Goal: Use online tool/utility: Utilize a website feature to perform a specific function

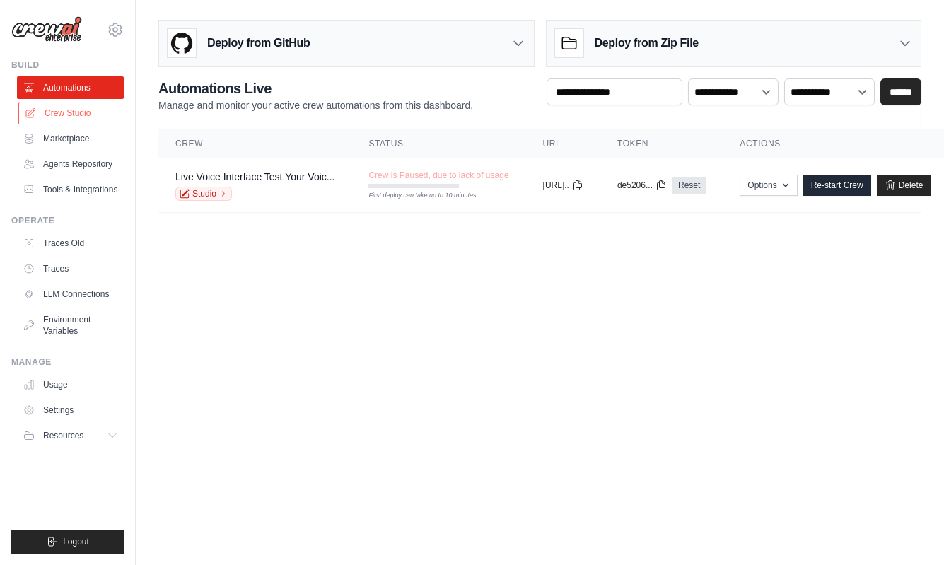
click at [61, 111] on link "Crew Studio" at bounding box center [71, 113] width 107 height 23
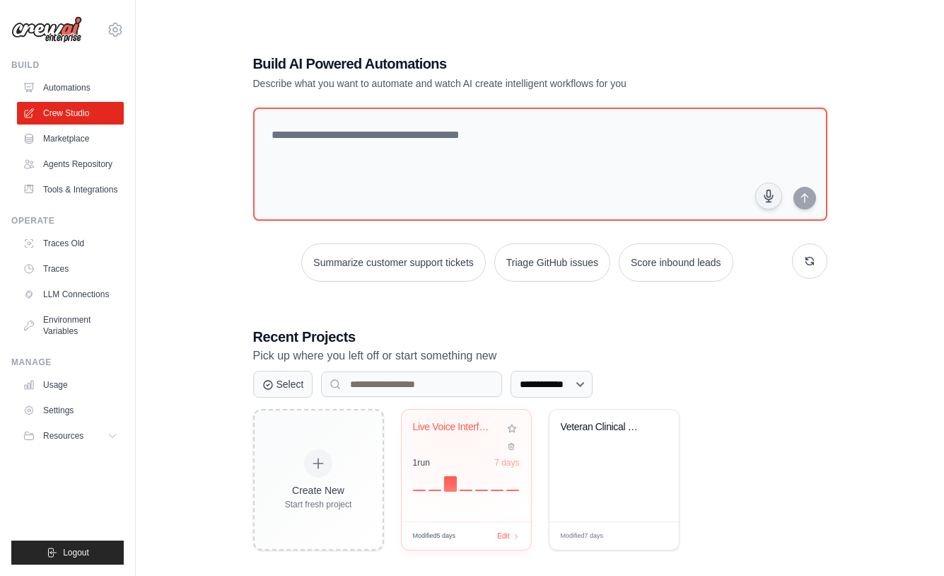
click at [456, 429] on div "Live Voice Interface - Test Your Vo..." at bounding box center [456, 427] width 86 height 13
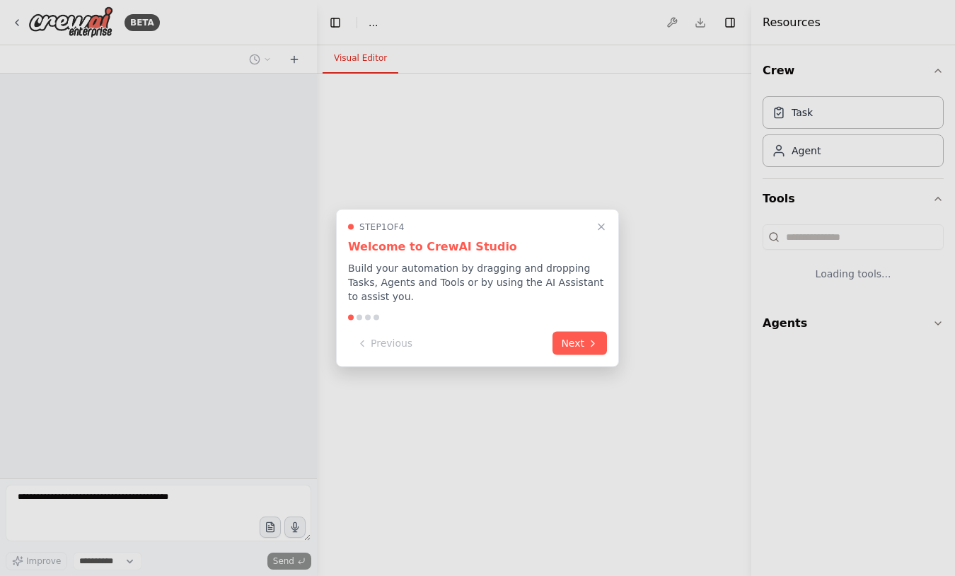
select select "****"
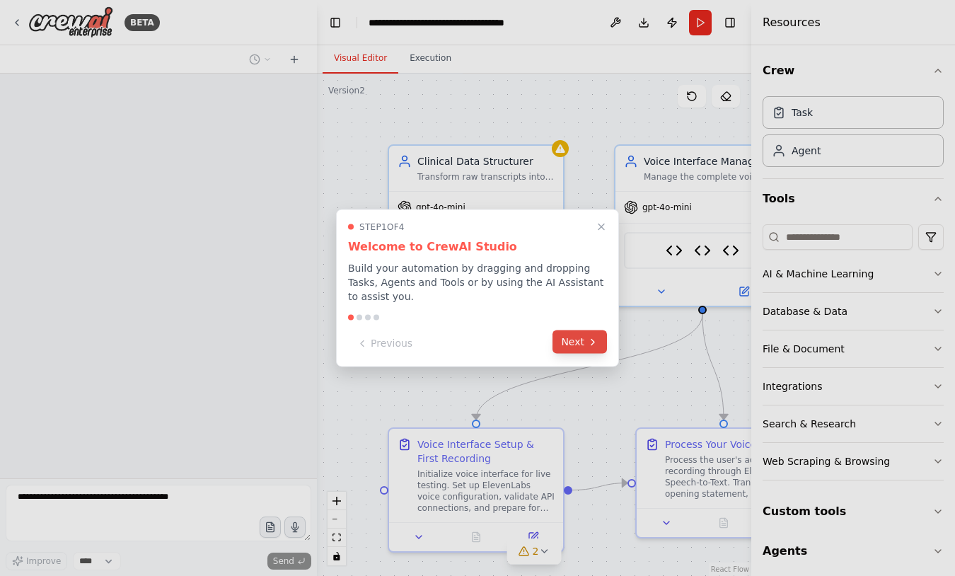
click at [587, 339] on button "Next" at bounding box center [580, 341] width 54 height 23
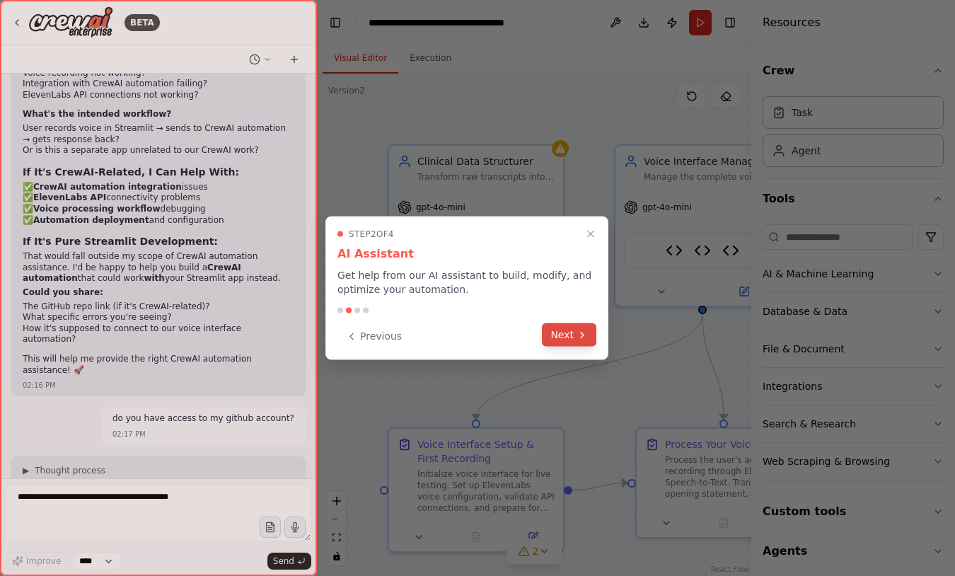
scroll to position [32451, 0]
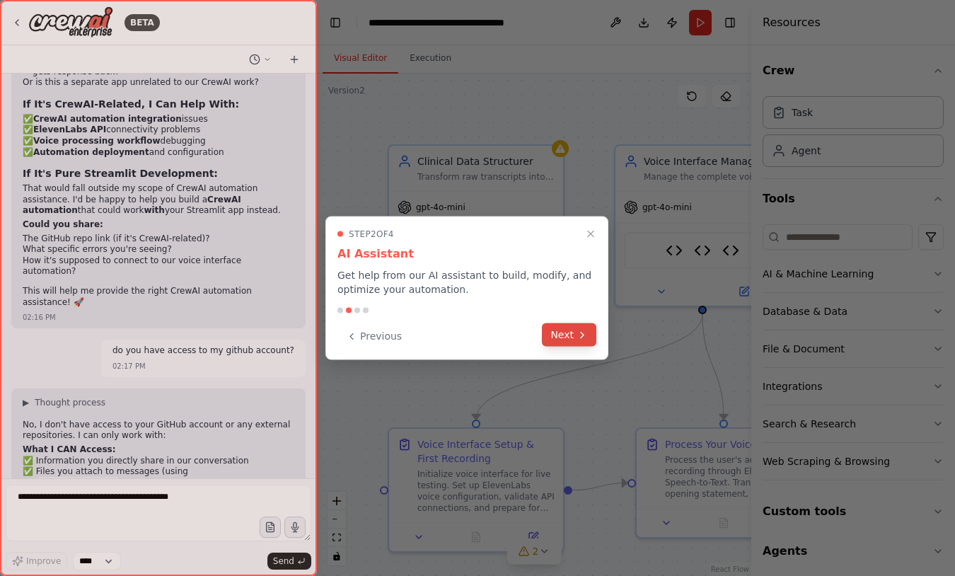
click at [580, 333] on icon at bounding box center [582, 334] width 11 height 11
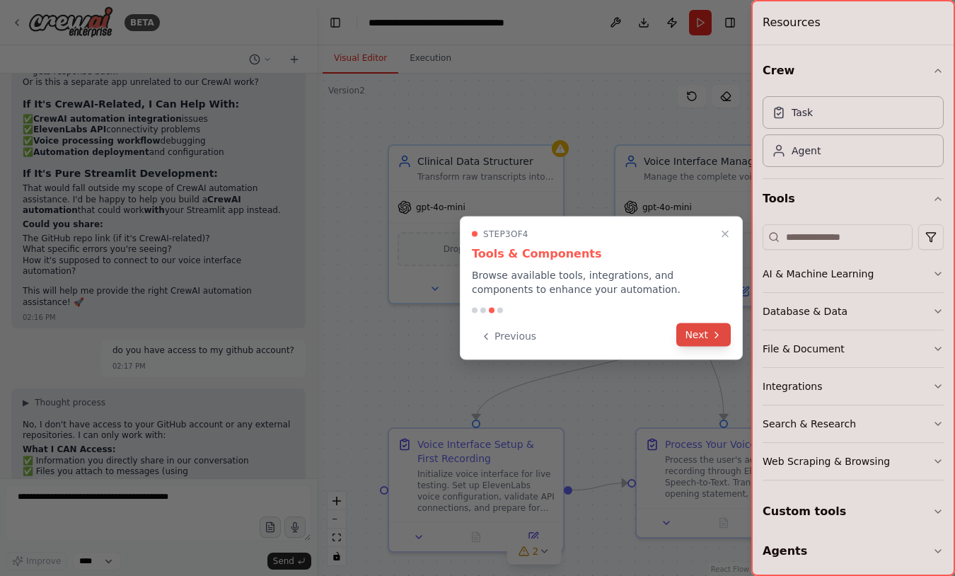
click at [712, 330] on icon at bounding box center [716, 334] width 11 height 11
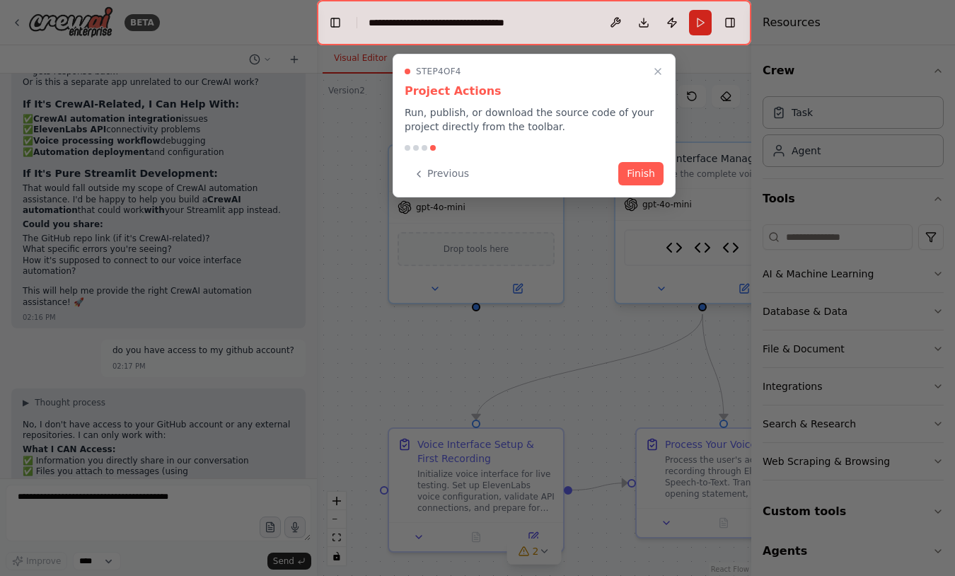
click at [654, 180] on button "Finish" at bounding box center [640, 173] width 45 height 23
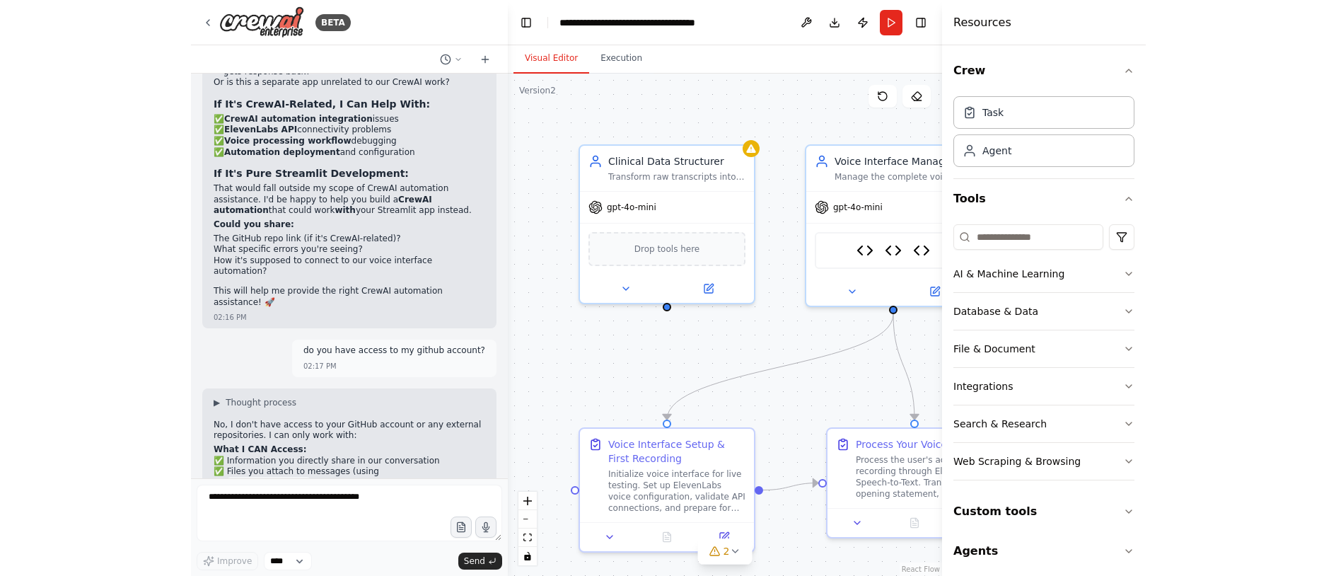
scroll to position [61528, 0]
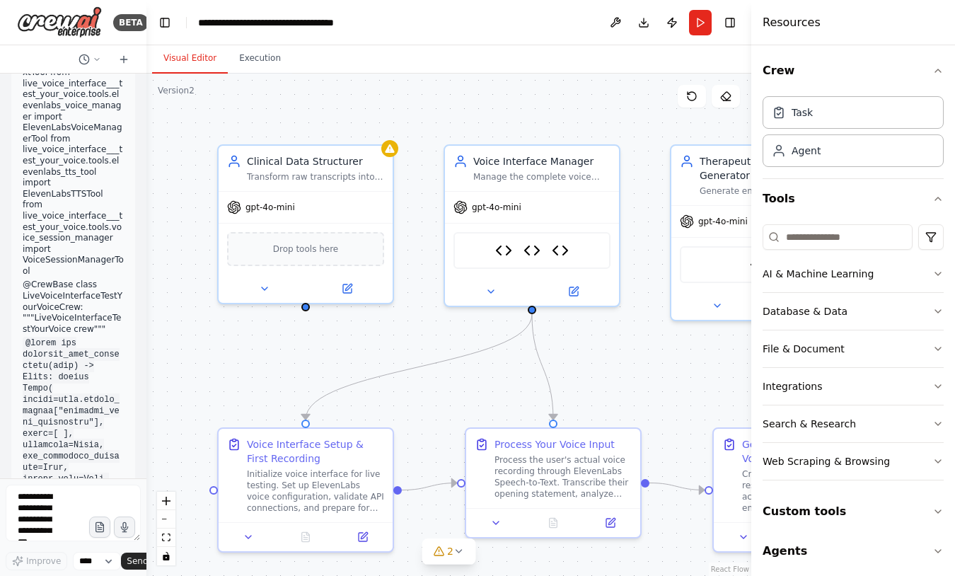
drag, startPoint x: 313, startPoint y: 393, endPoint x: 291, endPoint y: 315, distance: 81.0
click at [0, 362] on html "BETA I am working on an application that works with an 'end user' that is a pat…" at bounding box center [477, 288] width 955 height 576
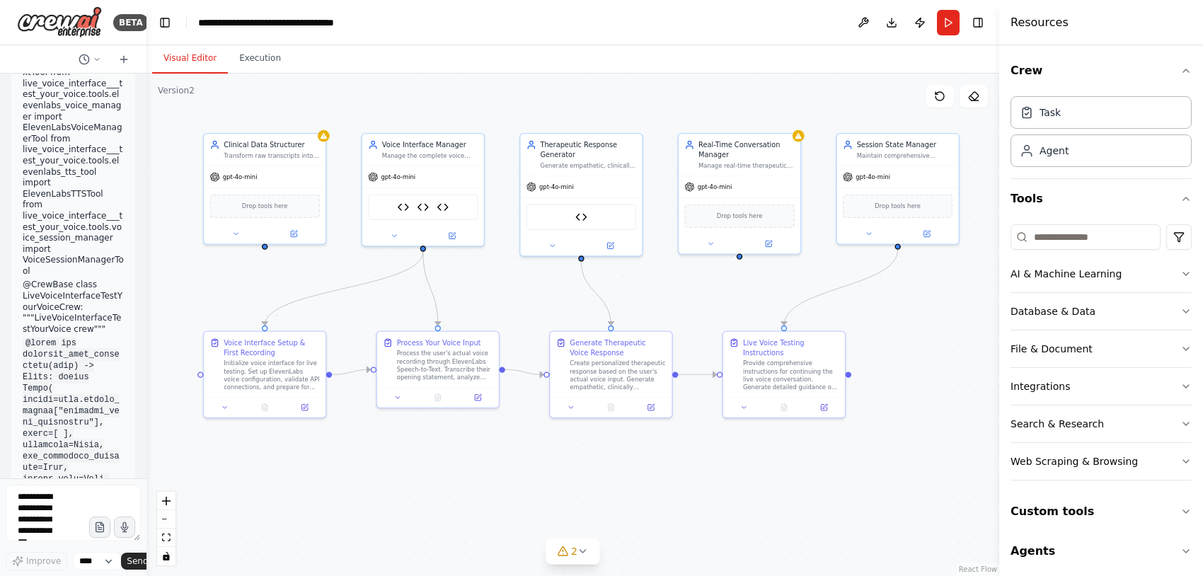
drag, startPoint x: 845, startPoint y: 147, endPoint x: 628, endPoint y: 78, distance: 227.3
click at [628, 78] on div ".deletable-edge-delete-btn { width: 20px; height: 20px; border: 0px solid #ffff…" at bounding box center [572, 325] width 853 height 502
